Goal: Transaction & Acquisition: Purchase product/service

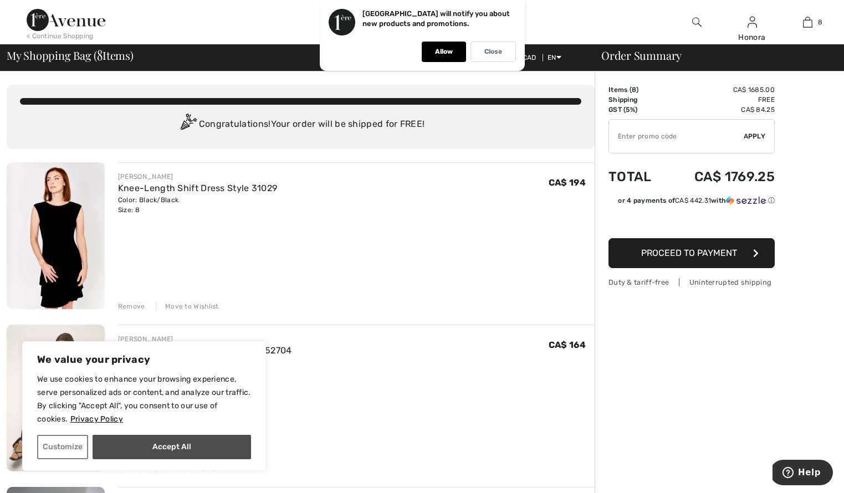
click at [194, 444] on button "Accept All" at bounding box center [172, 447] width 158 height 24
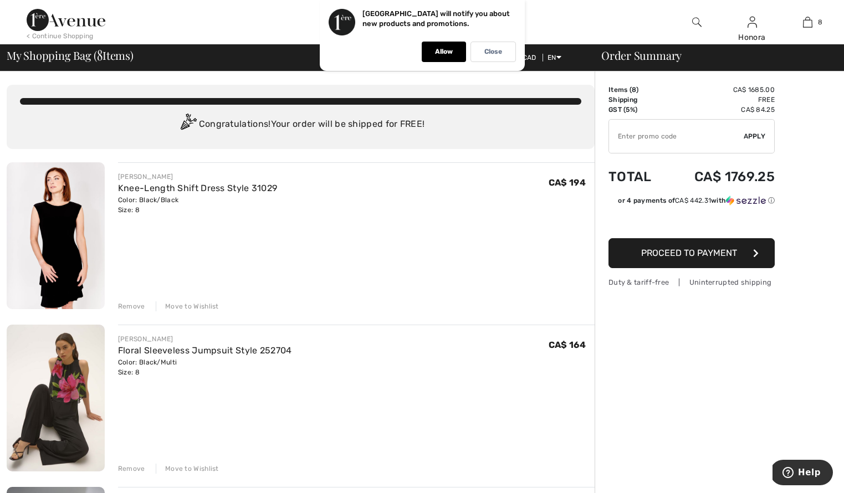
checkbox input "true"
click at [133, 304] on div "Remove" at bounding box center [131, 306] width 27 height 10
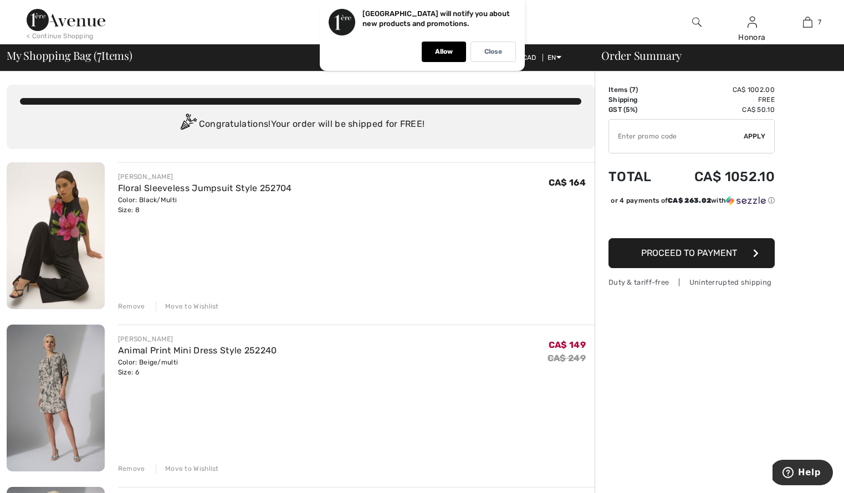
click at [133, 304] on div "Remove" at bounding box center [131, 306] width 27 height 10
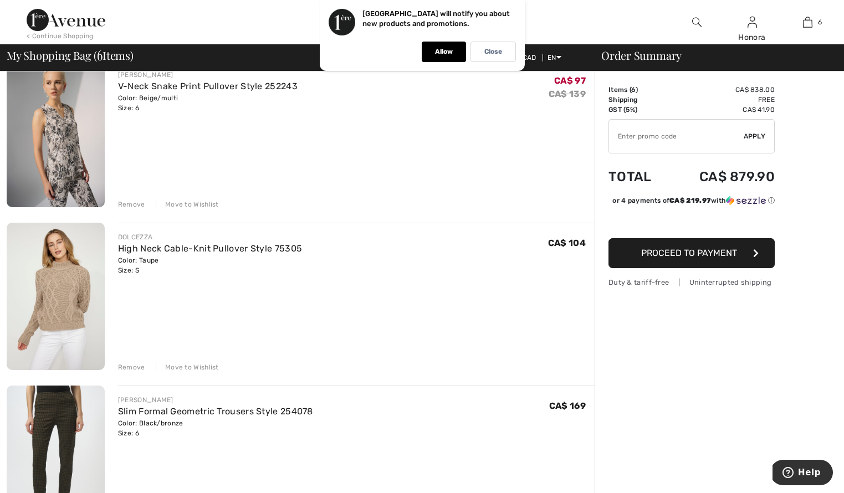
scroll to position [270, 0]
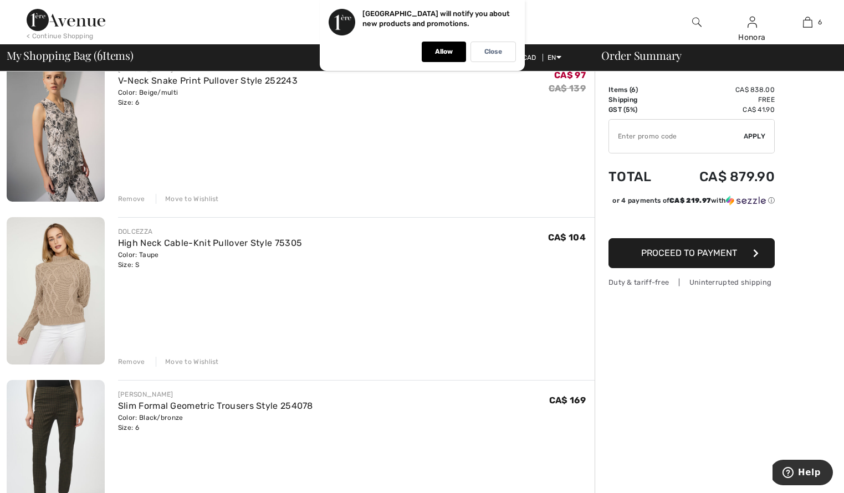
click at [124, 359] on div "Remove" at bounding box center [131, 362] width 27 height 10
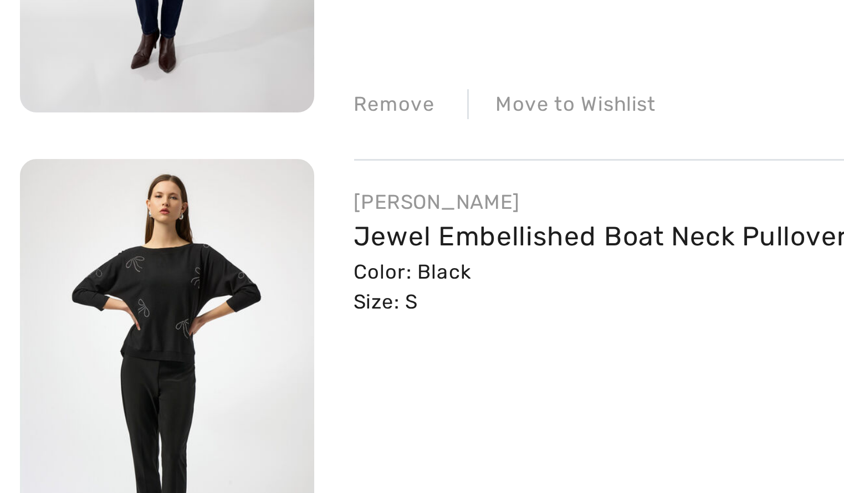
scroll to position [546, 0]
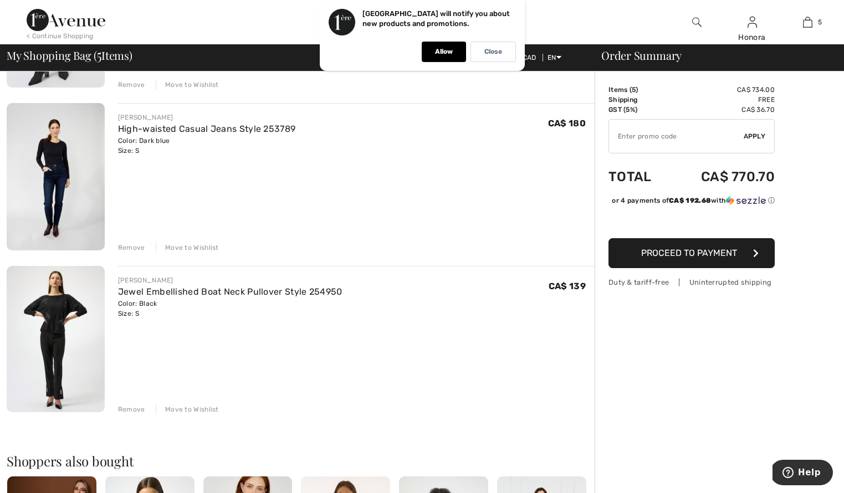
click at [127, 407] on div "Remove" at bounding box center [131, 409] width 27 height 10
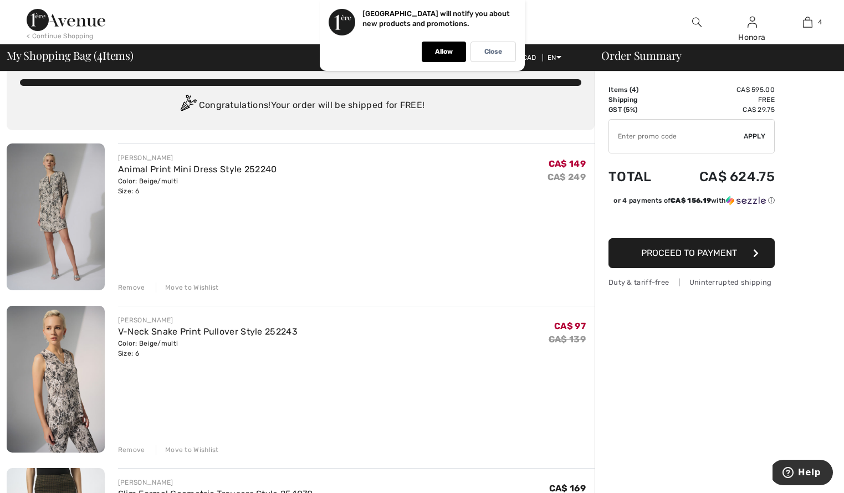
scroll to position [0, 0]
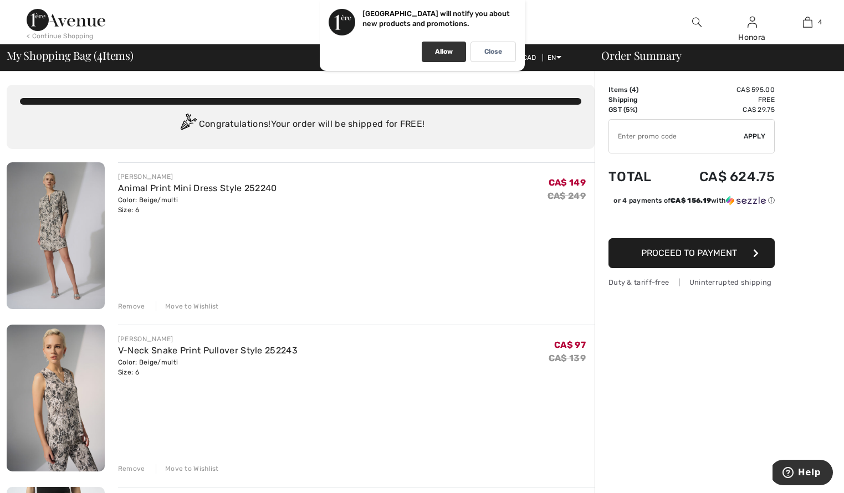
click at [441, 52] on p "Allow" at bounding box center [444, 52] width 18 height 8
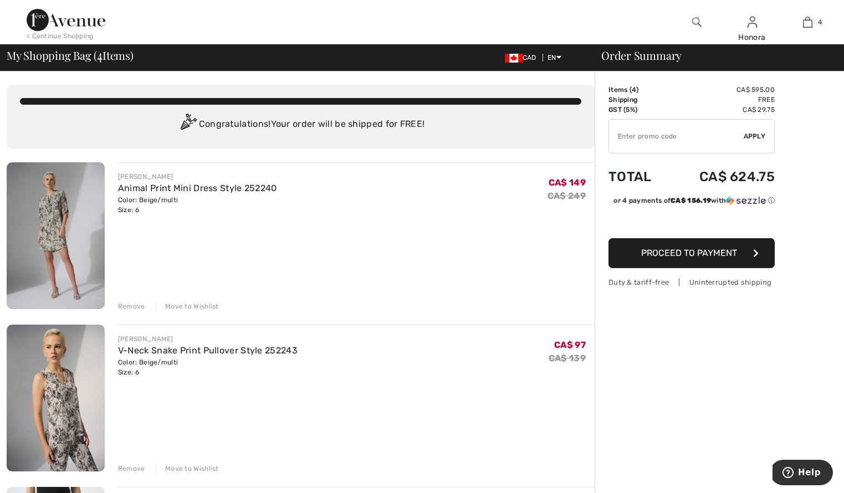
click at [57, 35] on div "< Continue Shopping" at bounding box center [60, 36] width 67 height 10
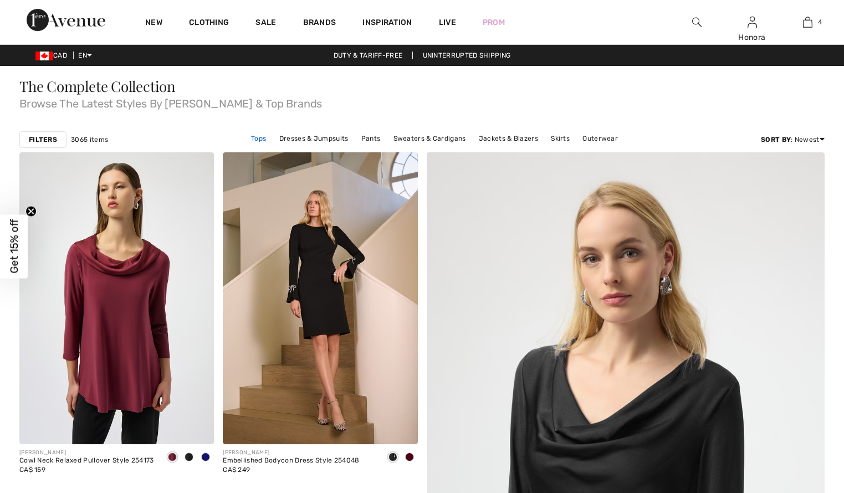
click at [260, 138] on link "Tops" at bounding box center [258, 138] width 26 height 14
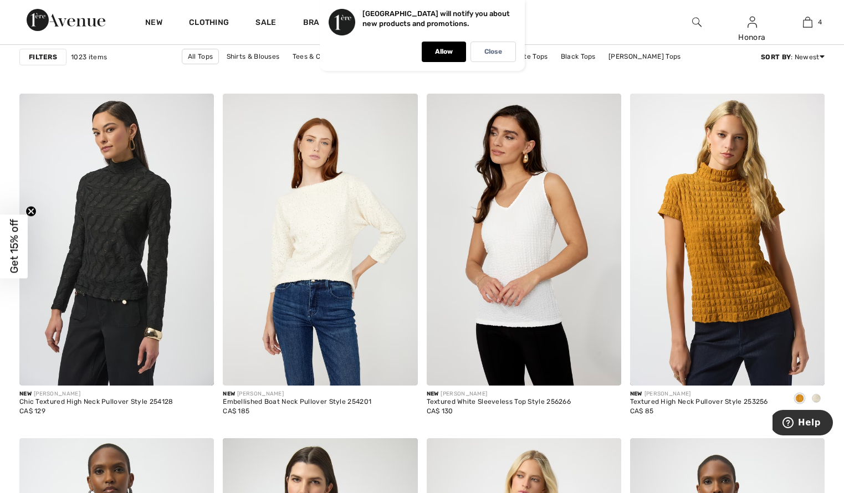
scroll to position [4636, 0]
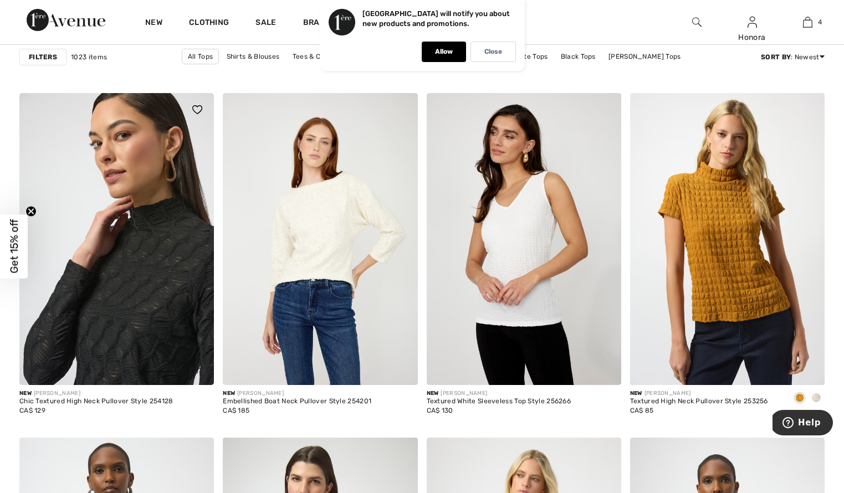
click at [112, 278] on img at bounding box center [116, 239] width 194 height 292
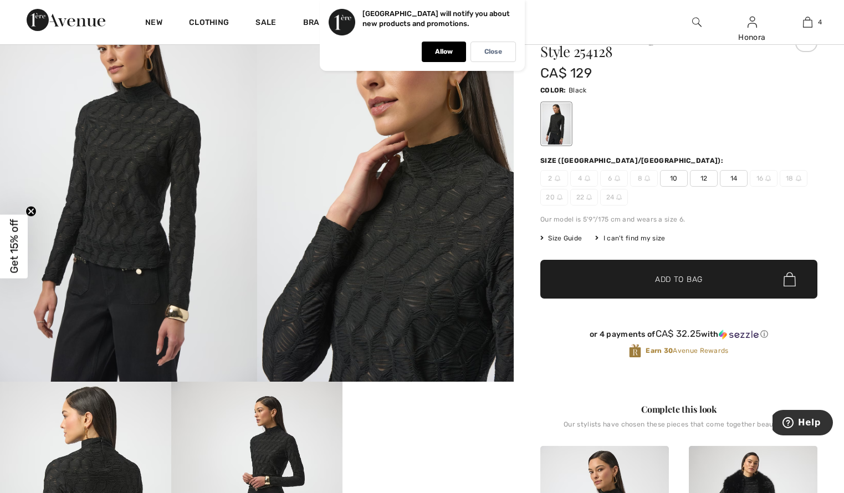
scroll to position [60, 0]
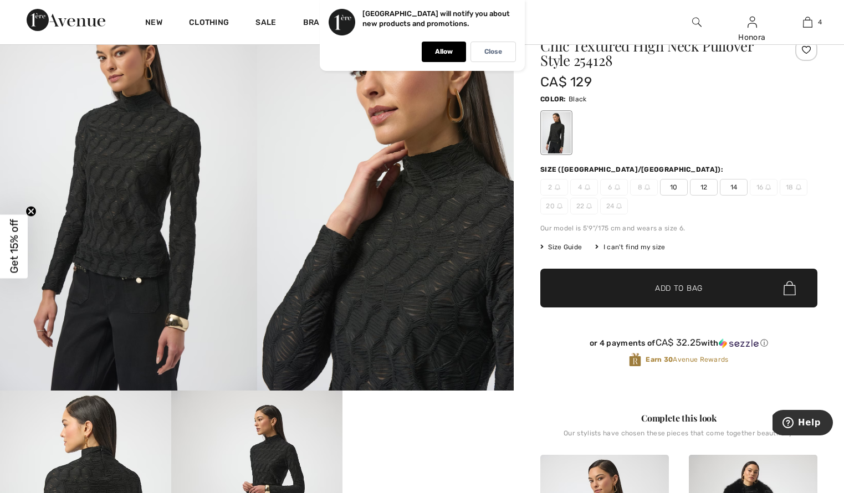
click at [616, 190] on img at bounding box center [617, 187] width 6 height 6
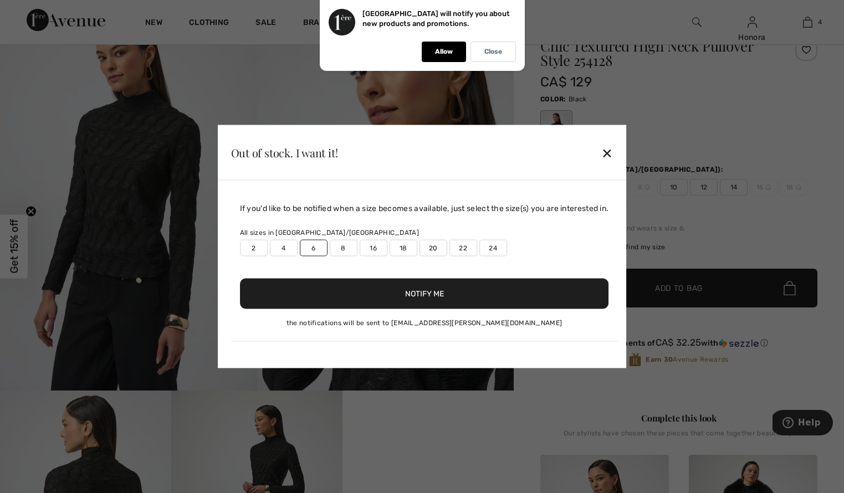
click at [430, 292] on button "Notify Me" at bounding box center [424, 294] width 369 height 30
click at [439, 285] on button "Notify Me" at bounding box center [424, 294] width 369 height 30
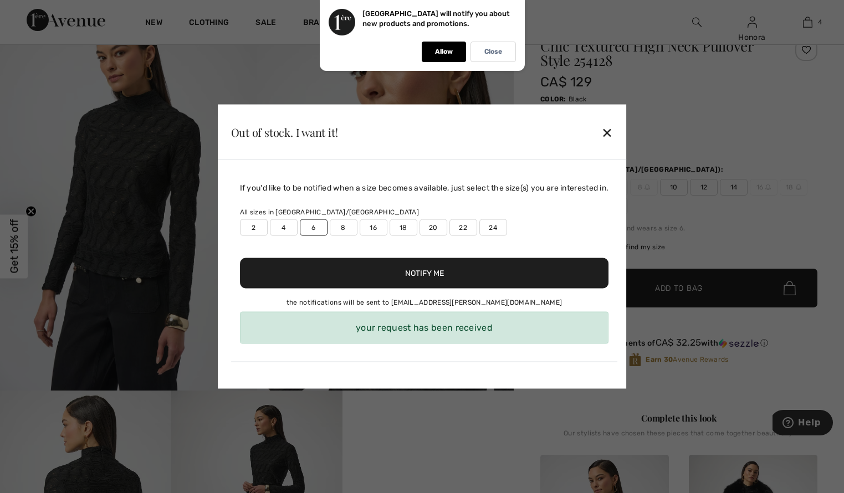
click at [613, 131] on div "✕" at bounding box center [607, 131] width 12 height 23
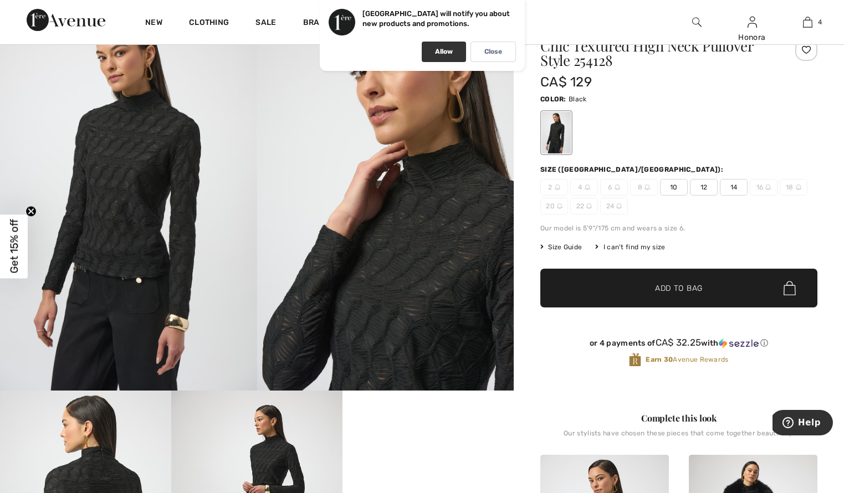
click at [448, 55] on p "Allow" at bounding box center [444, 52] width 18 height 8
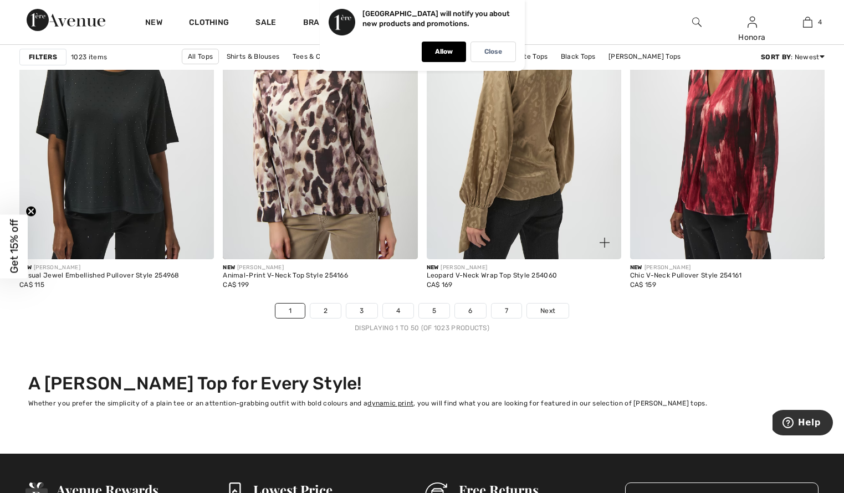
scroll to position [5107, 0]
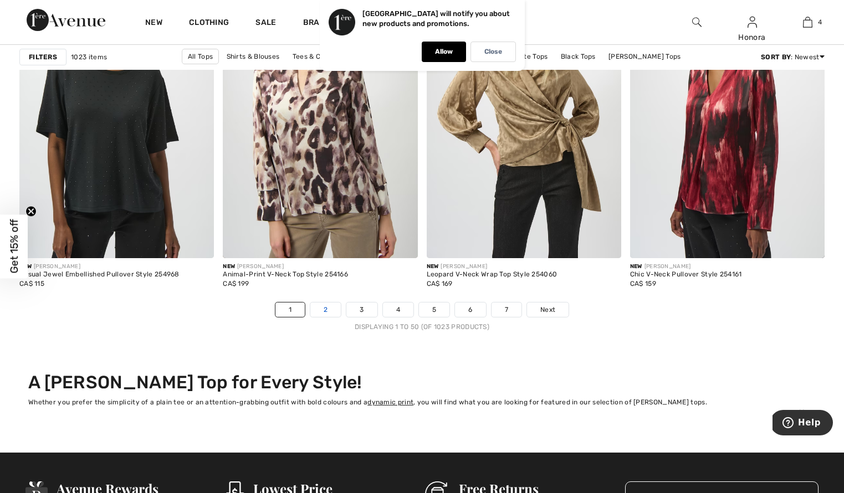
click at [324, 309] on link "2" at bounding box center [325, 309] width 30 height 14
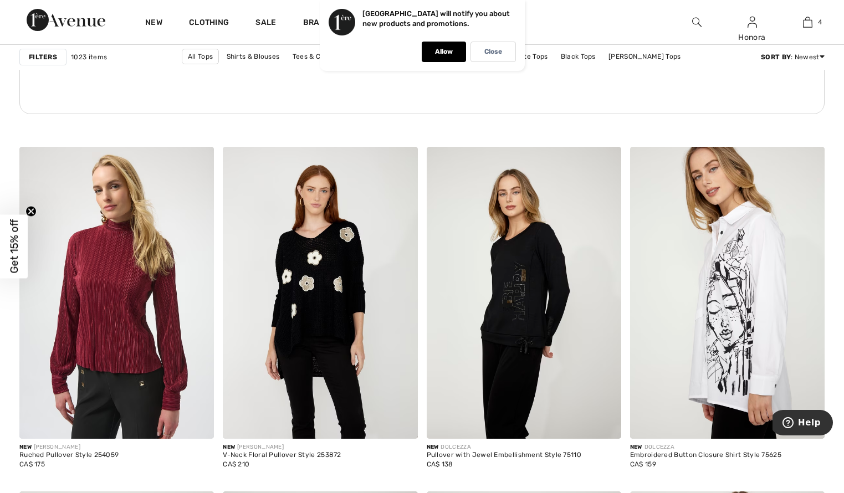
scroll to position [1561, 0]
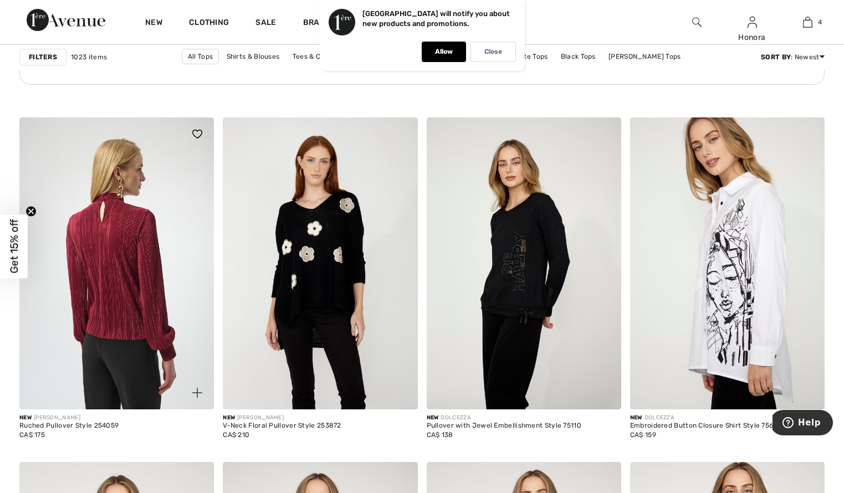
click at [111, 315] on img at bounding box center [116, 263] width 194 height 292
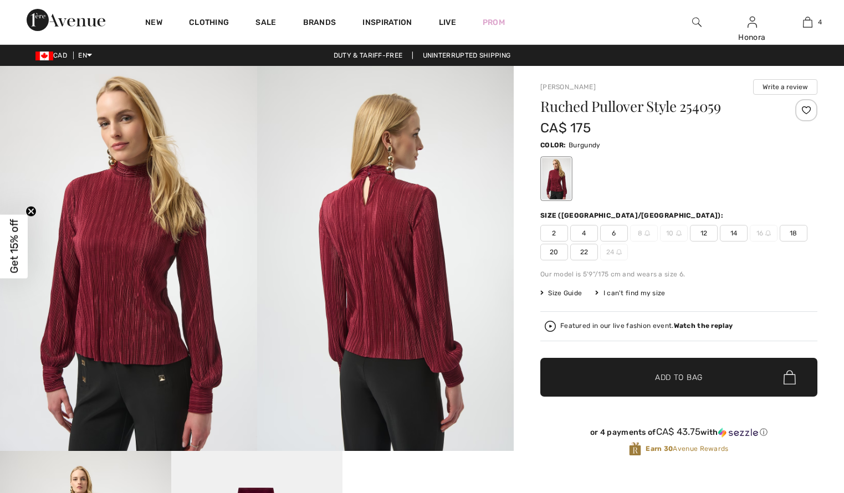
checkbox input "true"
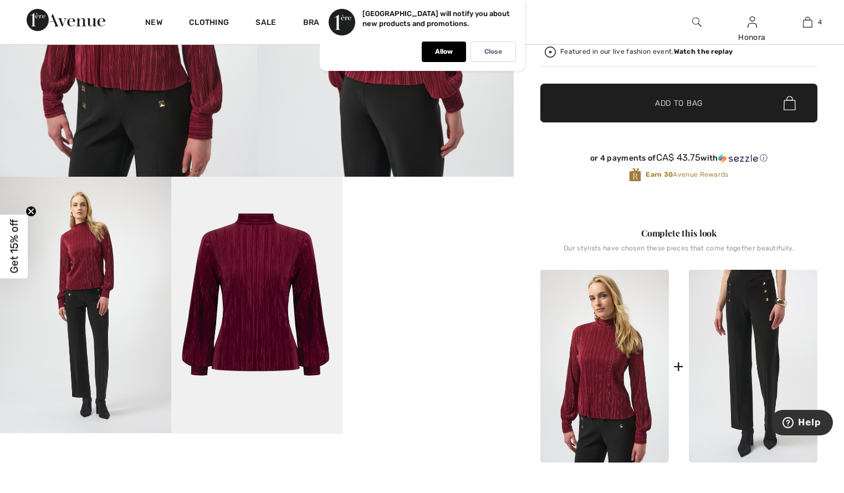
scroll to position [276, 0]
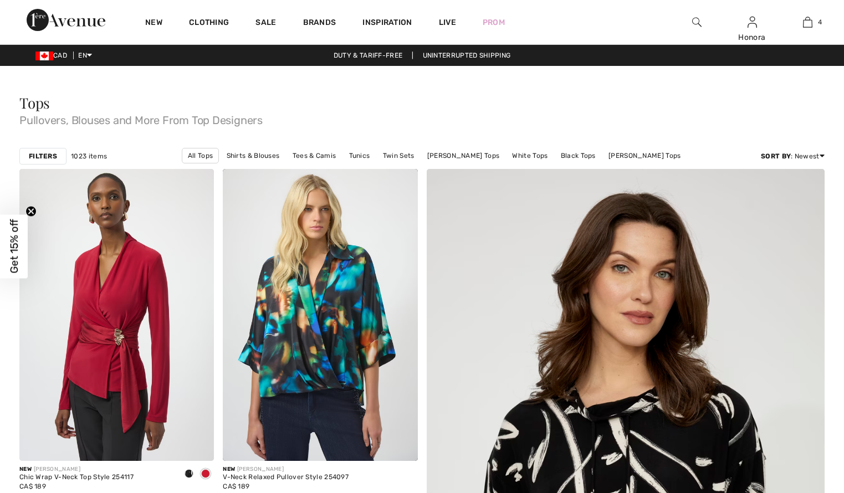
scroll to position [1826, 0]
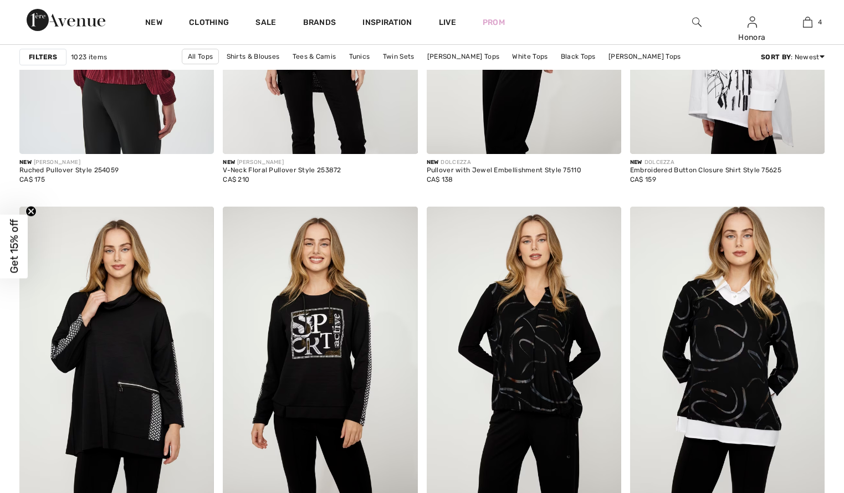
checkbox input "true"
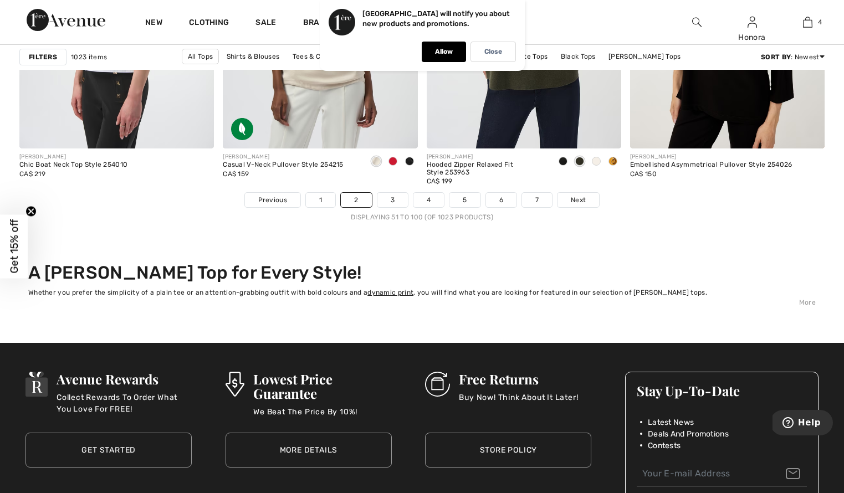
scroll to position [5123, 0]
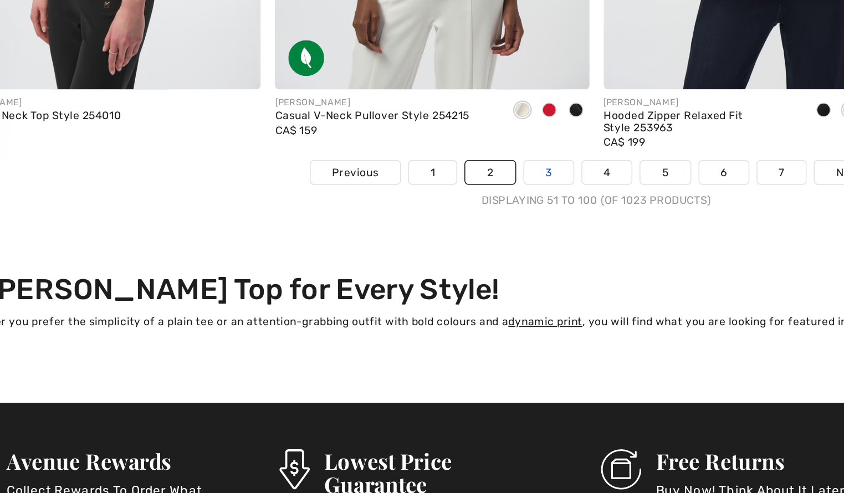
click at [377, 287] on link "3" at bounding box center [392, 294] width 30 height 14
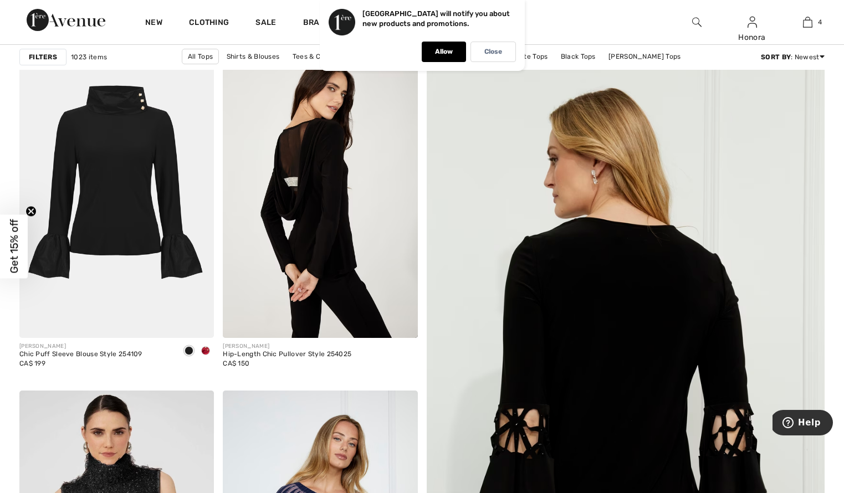
scroll to position [124, 0]
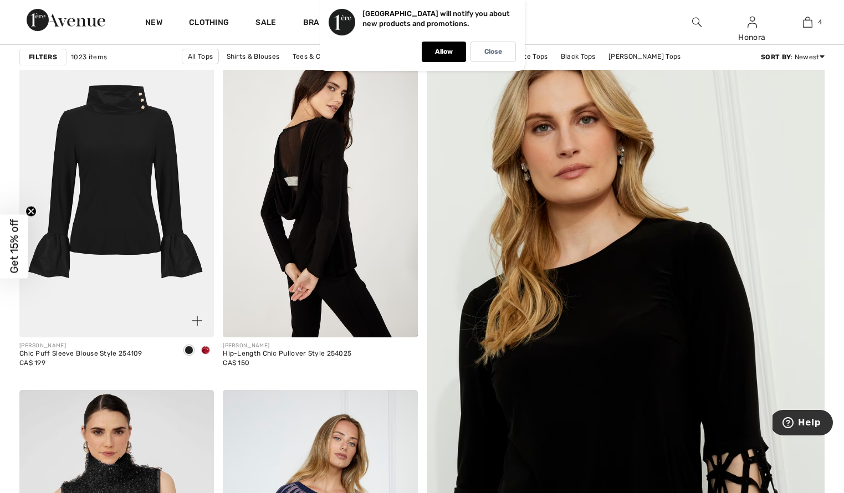
click at [135, 232] on img at bounding box center [116, 191] width 194 height 292
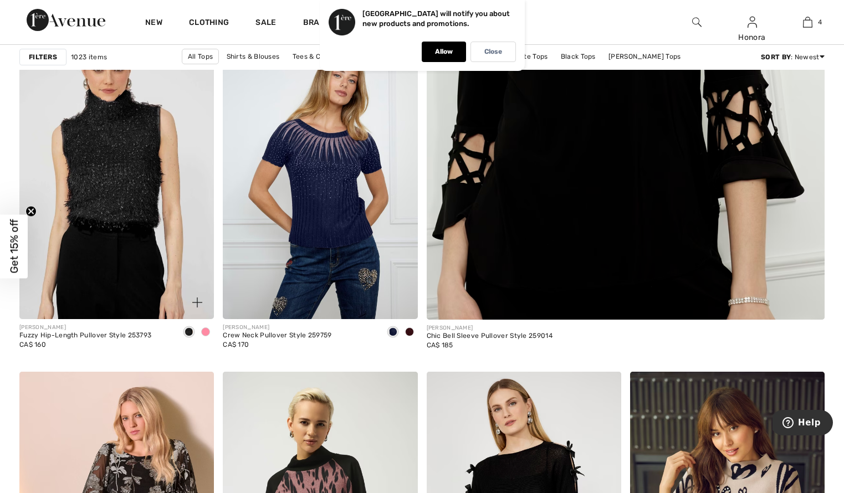
scroll to position [488, 0]
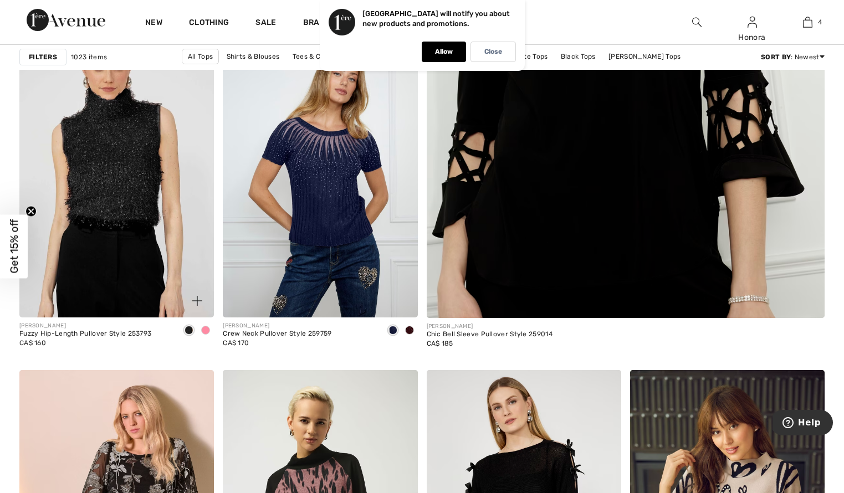
click at [123, 202] on img at bounding box center [116, 171] width 194 height 292
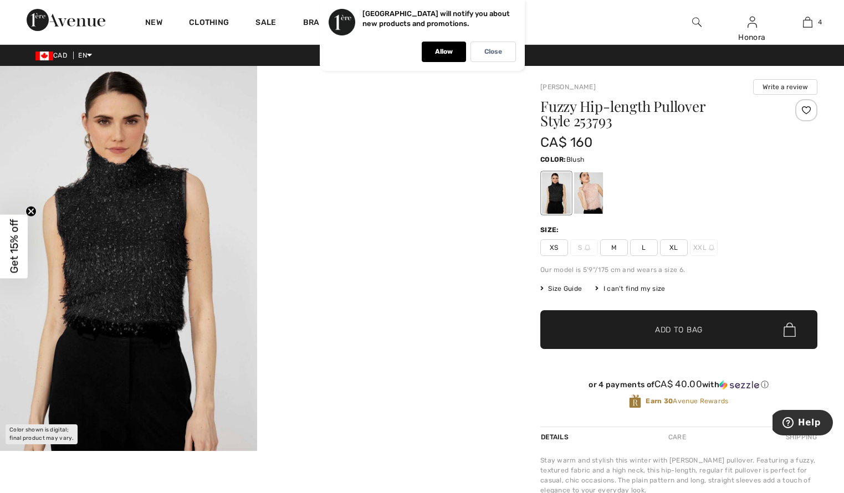
click at [598, 192] on div at bounding box center [588, 193] width 29 height 42
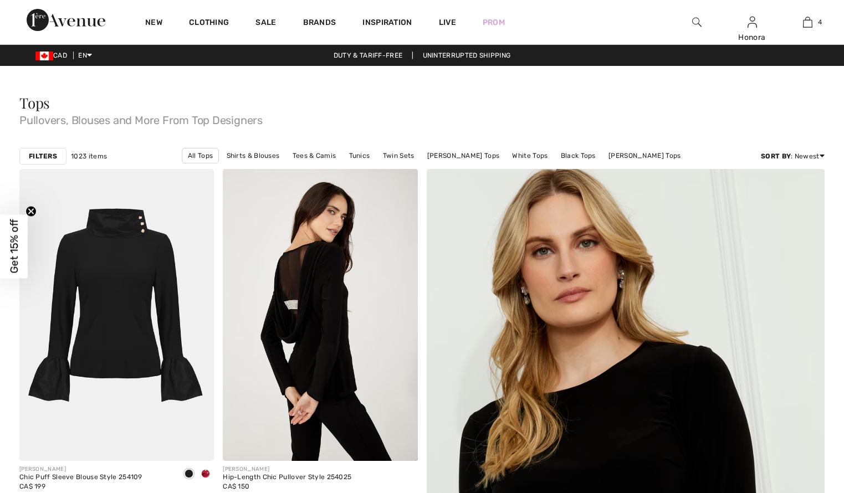
checkbox input "true"
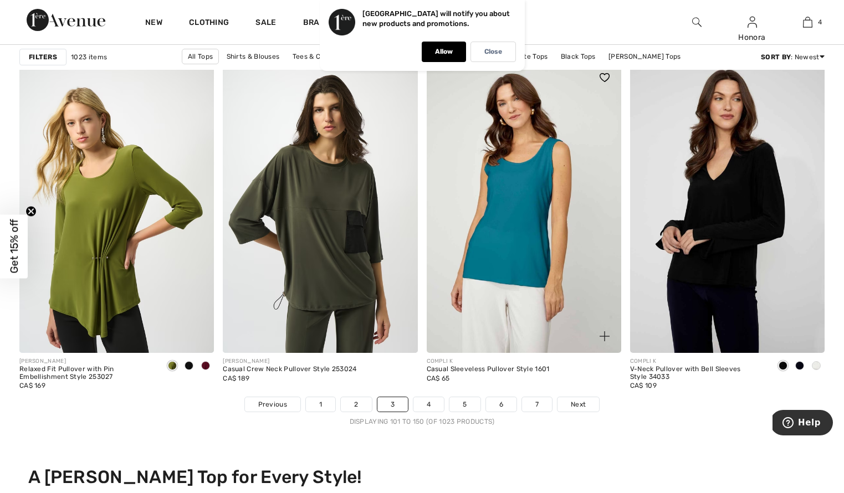
scroll to position [5017, 0]
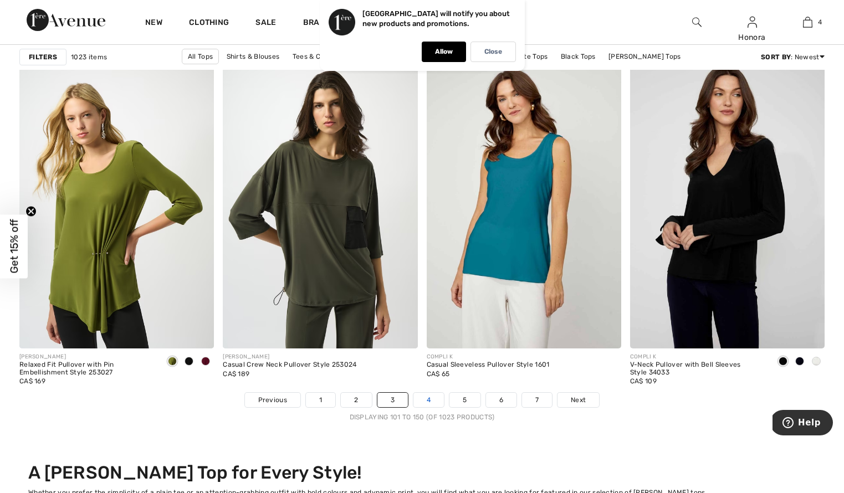
click at [427, 395] on link "4" at bounding box center [428, 400] width 30 height 14
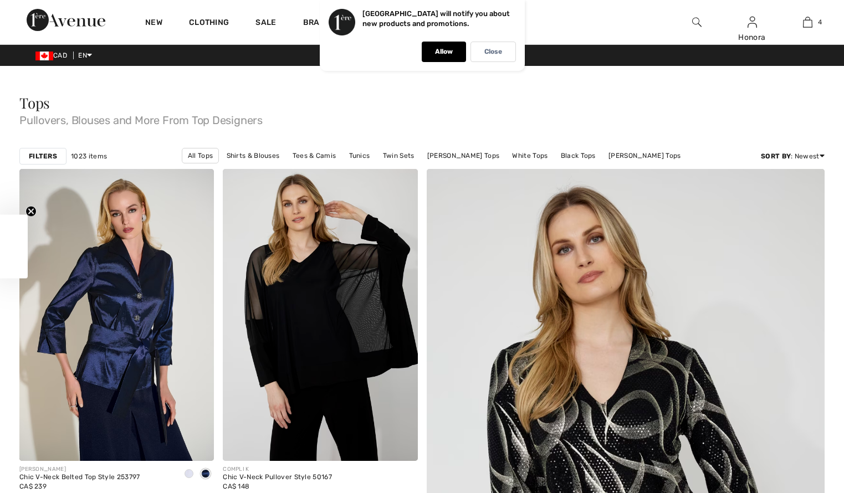
checkbox input "true"
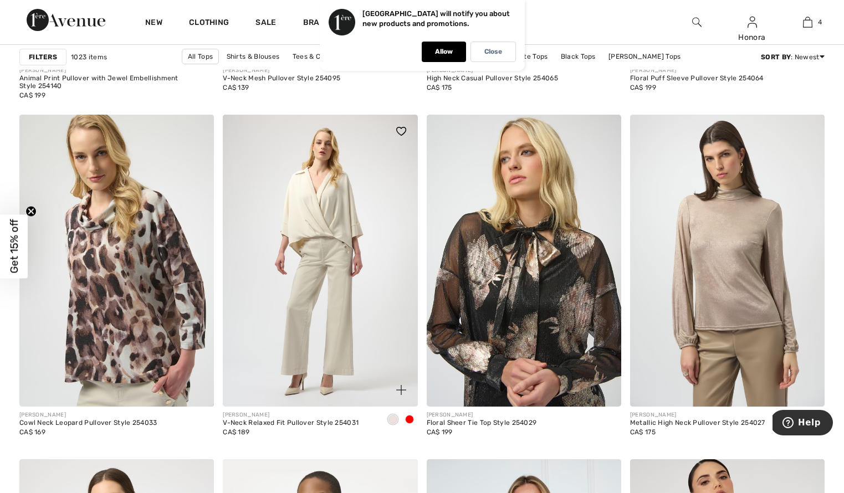
scroll to position [1922, 0]
